Goal: Check status: Check status

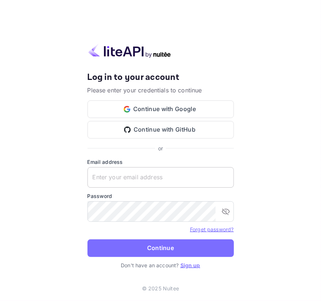
click at [101, 164] on label "Email address" at bounding box center [161, 162] width 146 height 8
click at [102, 174] on input "text" at bounding box center [161, 177] width 146 height 21
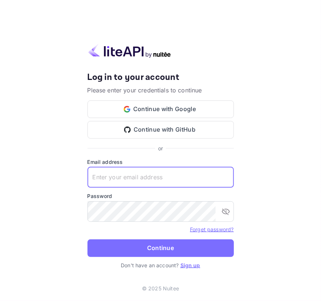
paste input "[EMAIL_ADDRESS][DOMAIN_NAME]"
type input "[EMAIL_ADDRESS][DOMAIN_NAME]"
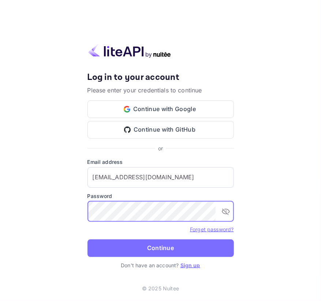
click at [88, 239] on button "Continue" at bounding box center [161, 248] width 146 height 18
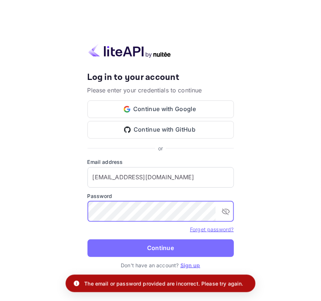
click at [223, 211] on icon "toggle password visibility" at bounding box center [226, 211] width 9 height 9
click at [88, 239] on button "Continue" at bounding box center [161, 248] width 146 height 18
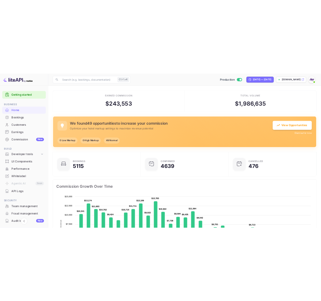
scroll to position [5, 5]
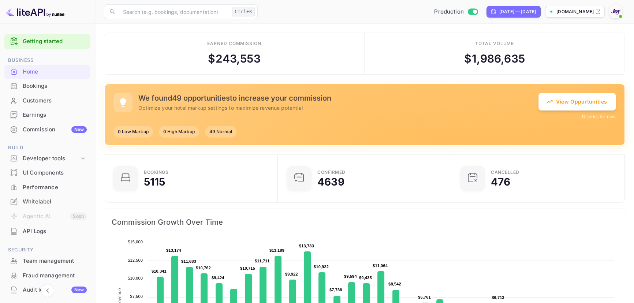
click at [31, 87] on div "Bookings" at bounding box center [55, 86] width 64 height 8
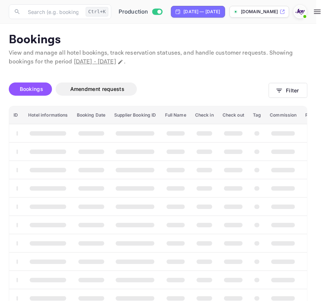
click at [225, 7] on div "Aug 31, 2025 — Sep 30, 2025" at bounding box center [198, 12] width 54 height 12
select select "7"
select select "2025"
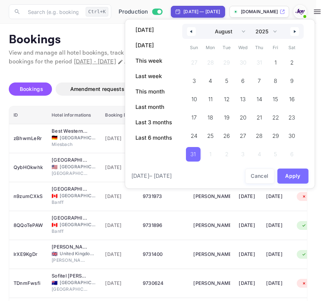
click at [189, 30] on icon "button" at bounding box center [191, 31] width 4 height 3
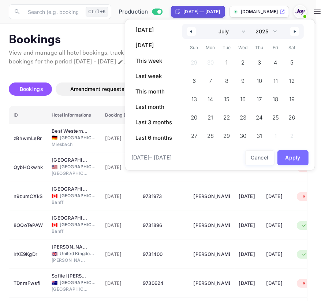
click at [189, 30] on icon "button" at bounding box center [191, 31] width 4 height 3
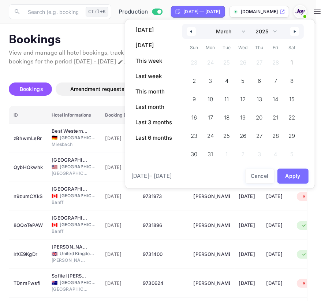
click at [189, 30] on icon "button" at bounding box center [191, 31] width 4 height 3
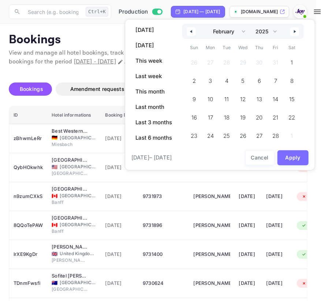
click at [189, 30] on icon "button" at bounding box center [191, 31] width 4 height 3
click at [242, 64] on span "1" at bounding box center [243, 62] width 2 height 13
click at [298, 30] on button "button" at bounding box center [294, 31] width 9 height 9
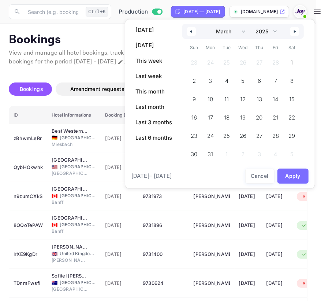
click at [298, 30] on button "button" at bounding box center [294, 31] width 9 height 9
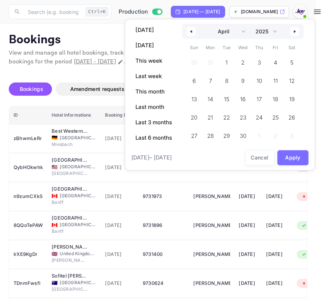
click at [298, 30] on button "button" at bounding box center [294, 31] width 9 height 9
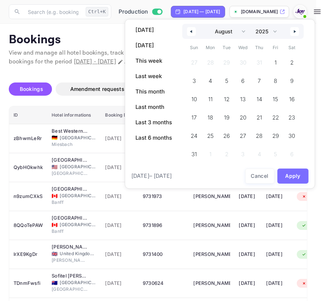
click at [298, 30] on button "button" at bounding box center [294, 31] width 9 height 9
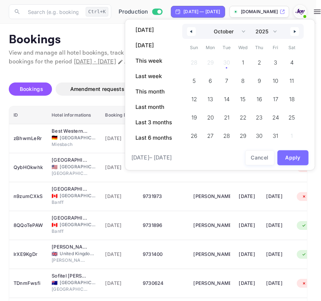
click at [298, 30] on button "button" at bounding box center [294, 31] width 9 height 9
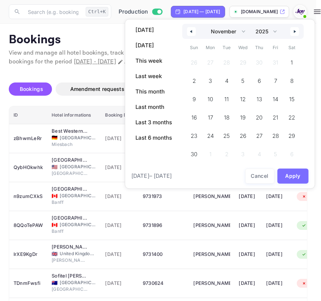
click at [298, 30] on button "button" at bounding box center [294, 31] width 9 height 9
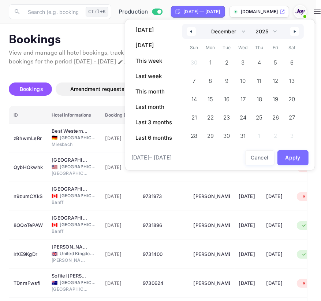
click at [298, 30] on button "button" at bounding box center [294, 31] width 9 height 9
select select "0"
select select "2026"
click at [298, 30] on button "button" at bounding box center [294, 31] width 9 height 9
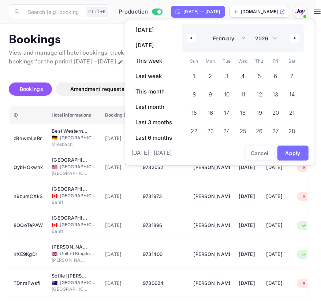
click at [298, 30] on div "January February March April May June July August September October November De…" at bounding box center [243, 38] width 122 height 29
click at [295, 38] on icon "button" at bounding box center [296, 38] width 4 height 3
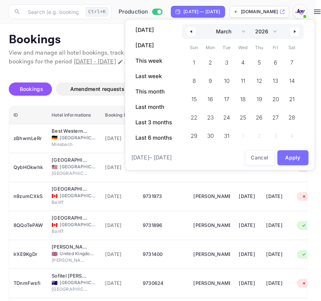
click at [295, 38] on div "January February March April May June July August September October November De…" at bounding box center [243, 31] width 122 height 15
click at [295, 33] on button "button" at bounding box center [294, 31] width 9 height 9
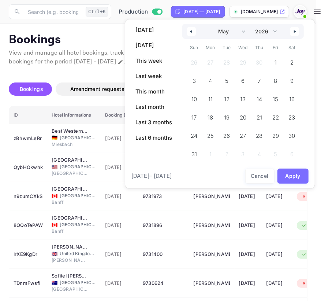
click at [295, 33] on button "button" at bounding box center [294, 31] width 9 height 9
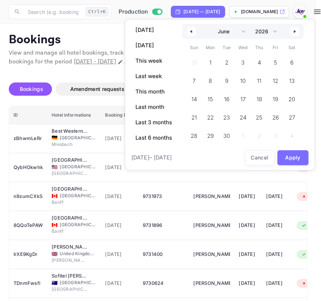
click at [295, 33] on button "button" at bounding box center [294, 31] width 9 height 9
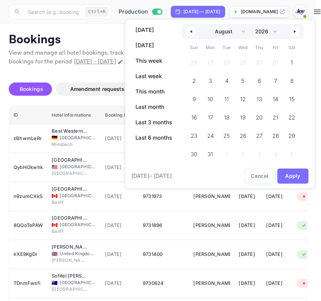
click at [295, 33] on button "button" at bounding box center [294, 31] width 9 height 9
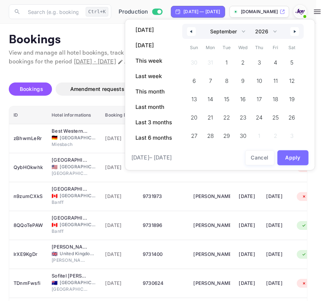
click at [295, 33] on button "button" at bounding box center [294, 31] width 9 height 9
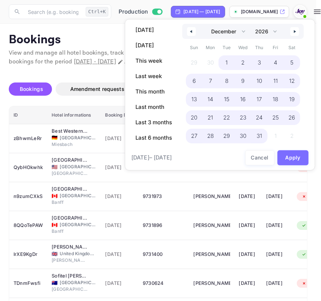
click at [263, 134] on span "31" at bounding box center [259, 136] width 16 height 15
select select "0"
select select "2025"
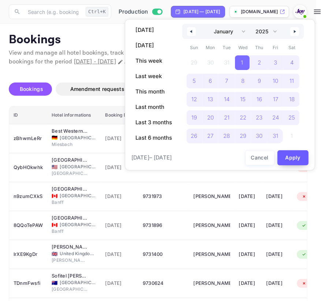
click at [291, 161] on button "Apply" at bounding box center [293, 157] width 31 height 15
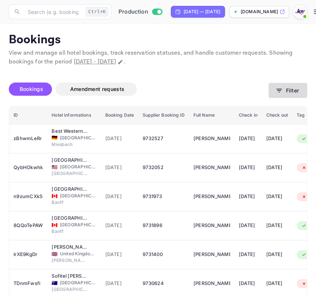
click at [292, 88] on button "Filter" at bounding box center [288, 90] width 39 height 15
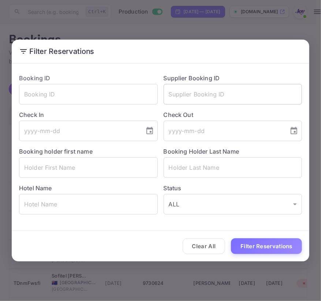
click at [204, 92] on input "text" at bounding box center [233, 94] width 139 height 21
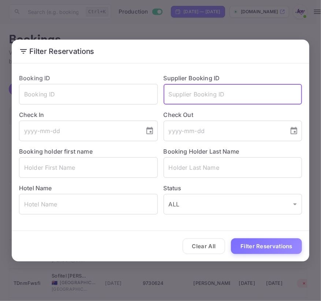
paste input "Jordan"
type input "Jordan"
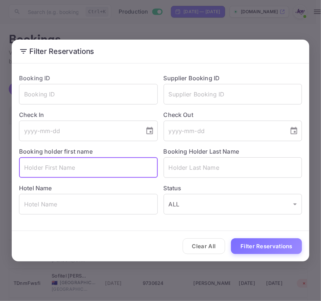
click at [149, 164] on input "text" at bounding box center [88, 167] width 139 height 21
paste input "Jordan"
type input "Jordan"
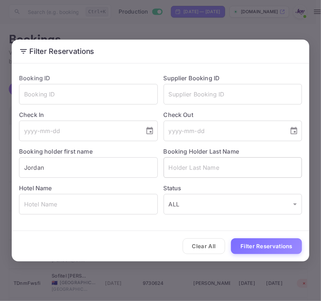
click at [197, 173] on input "text" at bounding box center [233, 167] width 139 height 21
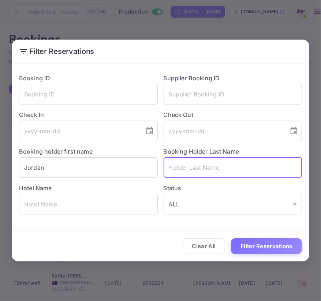
paste input "Hoo"
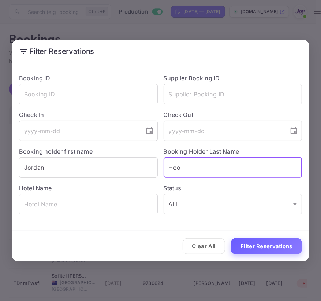
type input "Hoo"
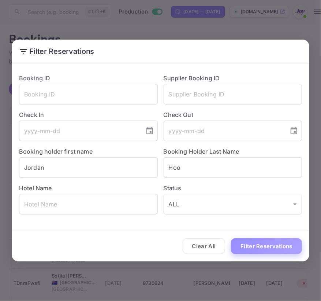
click at [256, 241] on button "Filter Reservations" at bounding box center [266, 246] width 71 height 16
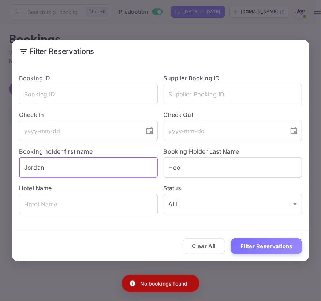
drag, startPoint x: 78, startPoint y: 164, endPoint x: -82, endPoint y: 155, distance: 160.3
click at [0, 155] on html "Now you can check your travel website directly from the link. Check your websit…" at bounding box center [160, 150] width 321 height 301
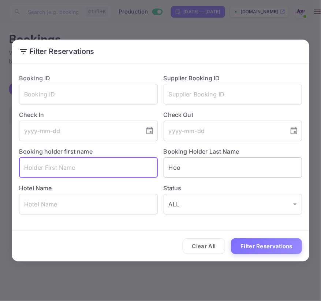
click at [196, 174] on input "Hoo" at bounding box center [233, 167] width 139 height 21
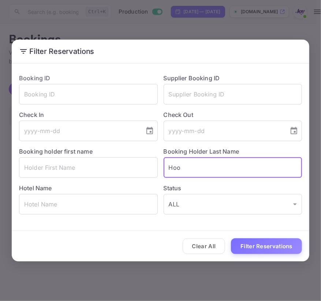
click at [196, 174] on input "Hoo" at bounding box center [233, 167] width 139 height 21
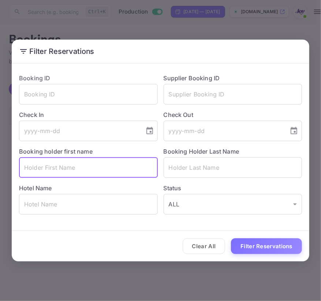
click at [47, 170] on input "text" at bounding box center [88, 167] width 139 height 21
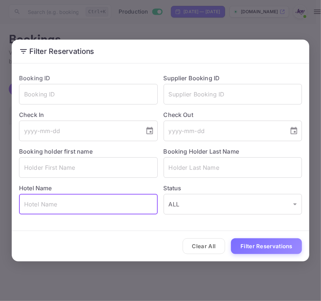
click at [49, 204] on input "text" at bounding box center [88, 204] width 139 height 21
paste input "Sheraton grand mirage resort, Port Douglas Australia"
type input "Sheraton grand mirage resort, Port Douglas Australia"
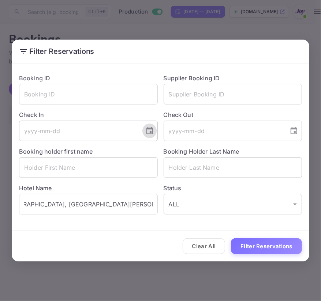
scroll to position [0, 0]
click at [148, 132] on icon "Choose date" at bounding box center [149, 130] width 9 height 9
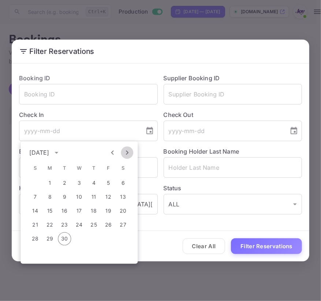
click at [126, 154] on icon "Next month" at bounding box center [127, 152] width 9 height 9
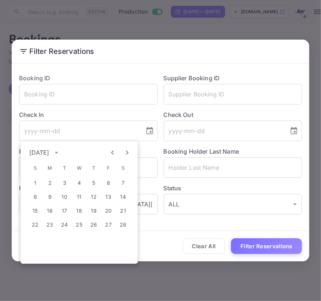
click at [61, 154] on icon "calendar view is open, switch to year view" at bounding box center [56, 152] width 9 height 9
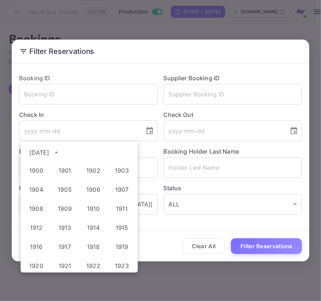
scroll to position [544, 0]
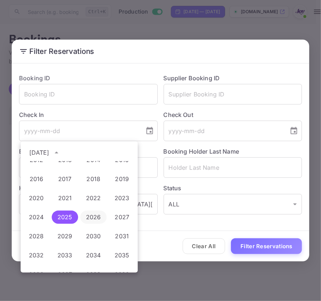
click at [97, 215] on button "2026" at bounding box center [93, 216] width 26 height 13
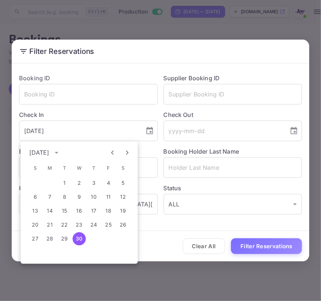
click at [115, 153] on icon "Previous month" at bounding box center [112, 152] width 9 height 9
click at [99, 226] on button "20" at bounding box center [93, 224] width 13 height 13
type input "2026-08-20"
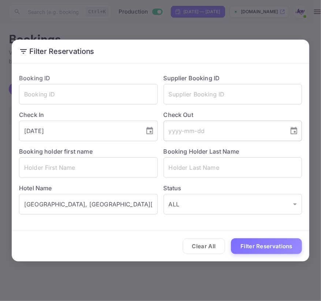
click at [293, 131] on icon "Choose date" at bounding box center [294, 130] width 9 height 9
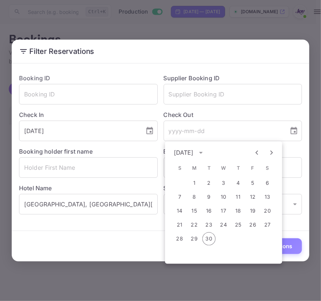
click at [205, 150] on icon "calendar view is open, switch to year view" at bounding box center [201, 152] width 9 height 9
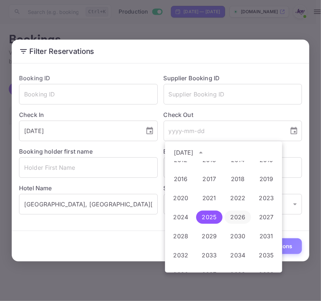
click at [236, 219] on button "2026" at bounding box center [238, 216] width 26 height 13
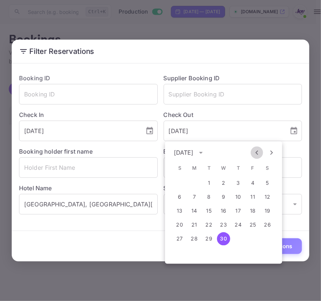
click at [255, 151] on icon "Previous month" at bounding box center [257, 152] width 9 height 9
click at [181, 236] on button "23" at bounding box center [179, 238] width 13 height 13
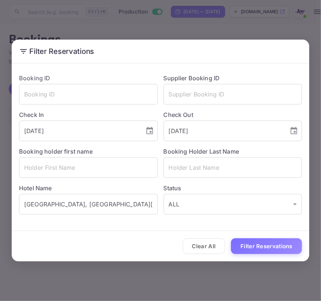
type input "2026-08-23"
click at [258, 242] on button "Filter Reservations" at bounding box center [266, 246] width 71 height 16
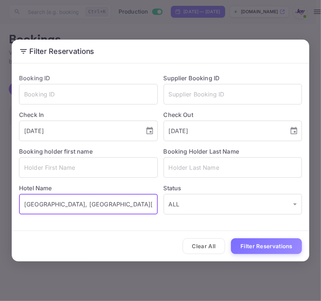
click at [87, 206] on input "Sheraton grand mirage resort, Port Douglas Australia" at bounding box center [88, 204] width 139 height 21
paste input "Adair Arms Hotel"
type input "Adair Arms Hotel"
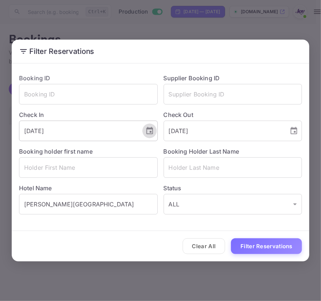
click at [148, 131] on icon "Choose date, selected date is Aug 20, 2026" at bounding box center [149, 130] width 9 height 9
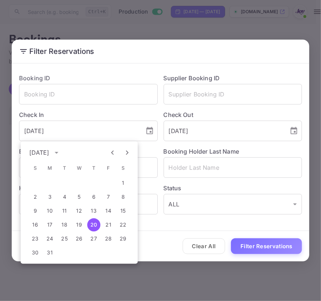
click at [61, 152] on icon "calendar view is open, switch to year view" at bounding box center [56, 152] width 9 height 9
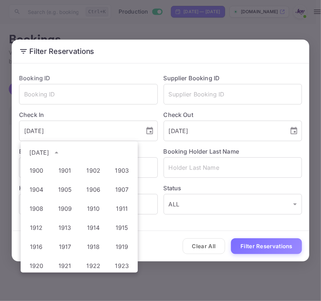
scroll to position [563, 0]
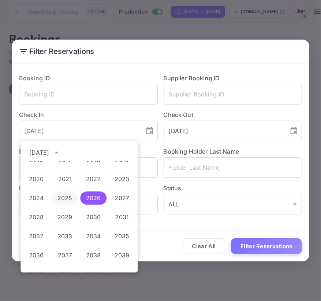
click at [69, 196] on button "2025" at bounding box center [65, 197] width 26 height 13
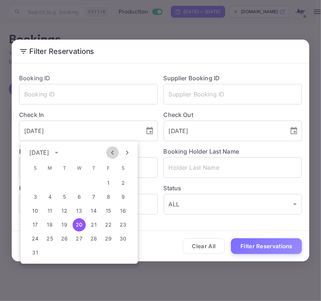
click at [114, 154] on icon "Previous month" at bounding box center [112, 152] width 3 height 4
click at [96, 179] on button "3" at bounding box center [93, 182] width 13 height 13
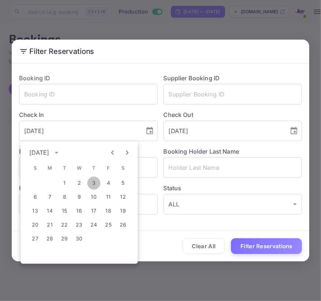
type input "2025-04-03"
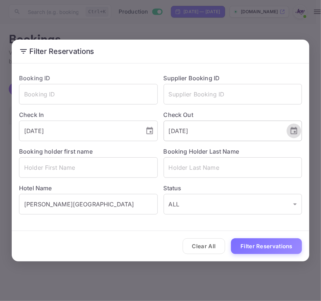
click at [297, 131] on icon "Choose date, selected date is Aug 23, 2026" at bounding box center [294, 130] width 9 height 9
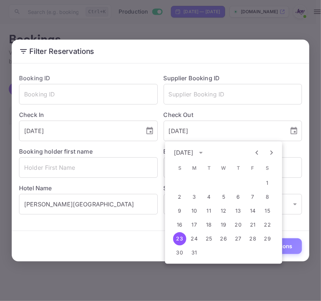
click at [205, 156] on icon "calendar view is open, switch to year view" at bounding box center [201, 152] width 9 height 9
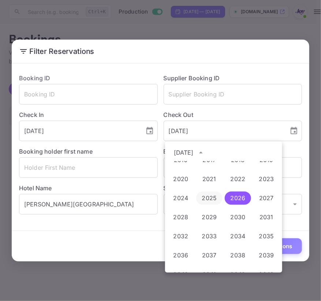
click at [211, 200] on button "2025" at bounding box center [209, 197] width 26 height 13
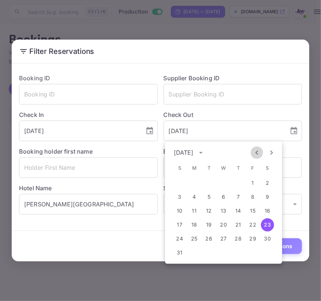
click at [257, 150] on icon "Previous month" at bounding box center [257, 152] width 9 height 9
click at [267, 185] on button "5" at bounding box center [267, 182] width 13 height 13
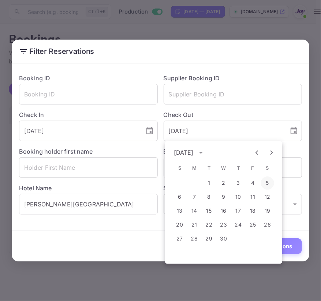
type input "2025-04-05"
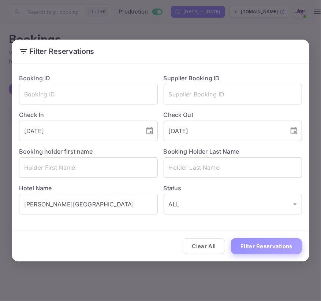
click at [278, 244] on button "Filter Reservations" at bounding box center [266, 246] width 71 height 16
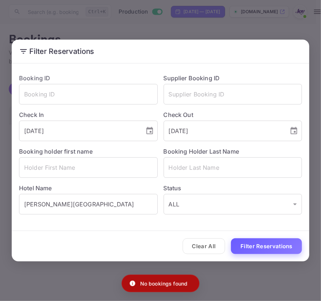
click at [278, 244] on button "Filter Reservations" at bounding box center [266, 246] width 71 height 16
click at [278, 244] on div "Clear All Loading..." at bounding box center [161, 246] width 298 height 30
